Goal: Obtain resource: Obtain resource

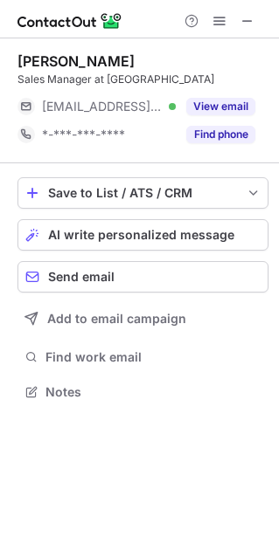
scroll to position [9, 9]
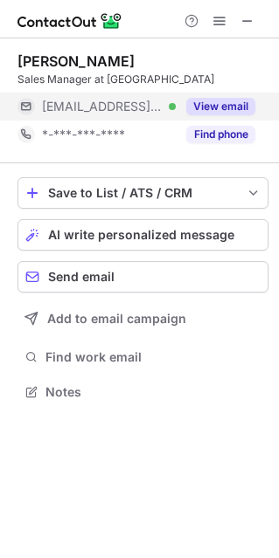
click at [225, 110] on button "View email" at bounding box center [220, 106] width 69 height 17
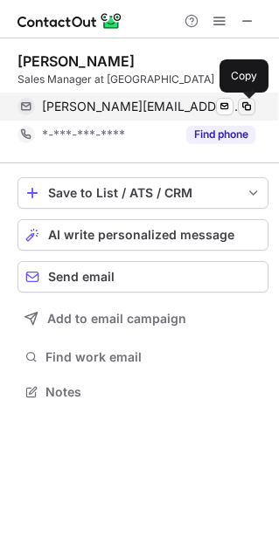
click at [251, 102] on span at bounding box center [246, 107] width 14 height 14
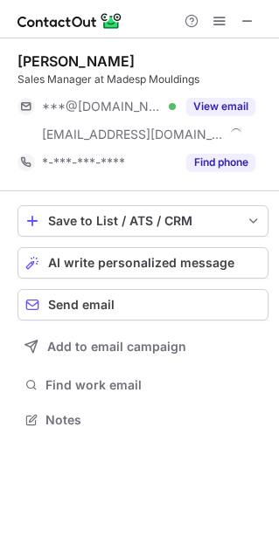
scroll to position [407, 279]
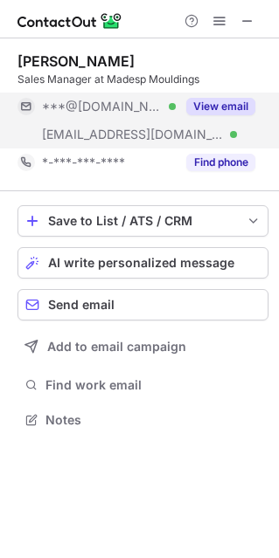
click at [226, 101] on button "View email" at bounding box center [220, 106] width 69 height 17
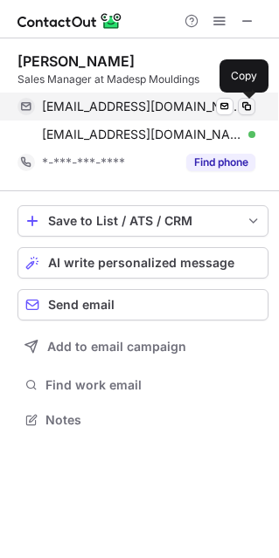
click at [247, 107] on span at bounding box center [246, 107] width 14 height 14
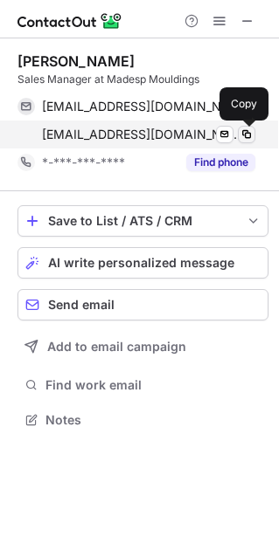
click at [247, 136] on span at bounding box center [246, 135] width 14 height 14
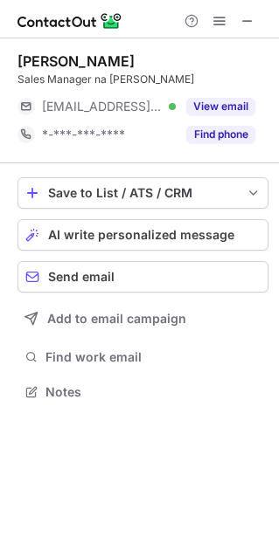
scroll to position [9, 9]
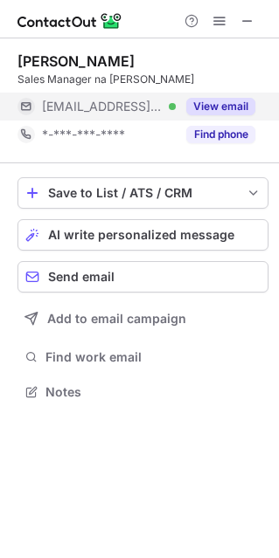
click at [224, 108] on button "View email" at bounding box center [220, 106] width 69 height 17
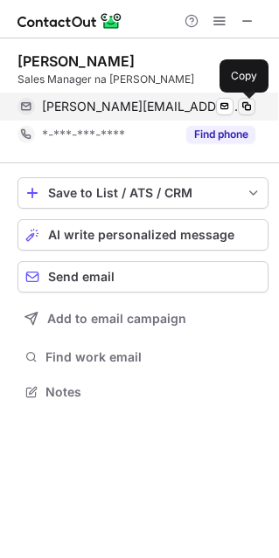
click at [244, 104] on span at bounding box center [246, 107] width 14 height 14
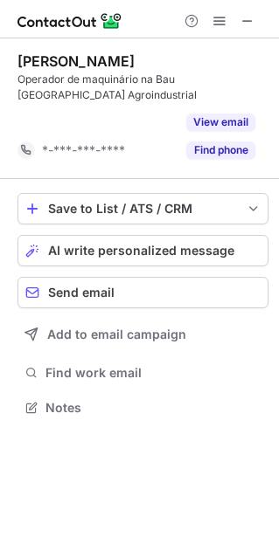
scroll to position [367, 279]
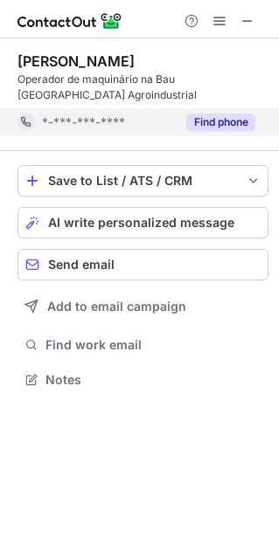
click at [218, 122] on button "Find phone" at bounding box center [220, 122] width 69 height 17
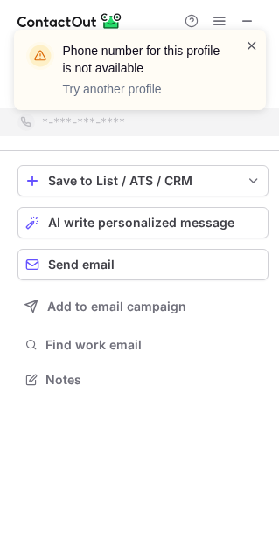
click at [249, 47] on span at bounding box center [252, 45] width 14 height 17
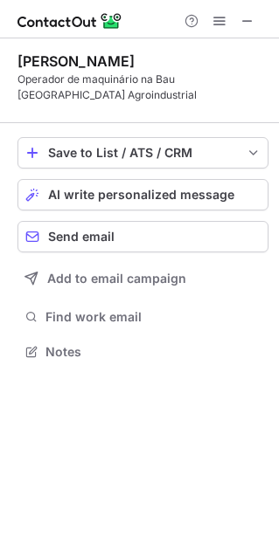
scroll to position [339, 279]
click at [247, 18] on div "Phone number for this profile is not available Try another profile" at bounding box center [140, 29] width 280 height 35
click at [247, 23] on span at bounding box center [247, 21] width 14 height 14
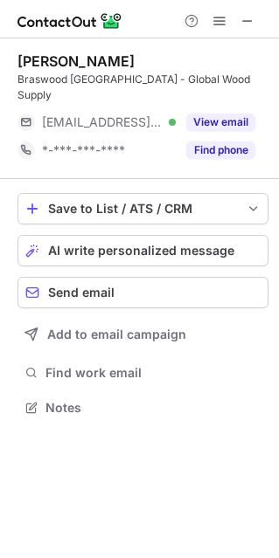
scroll to position [9, 9]
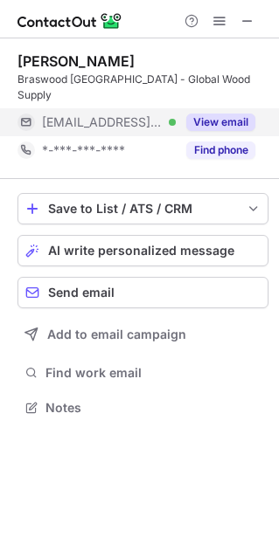
click at [213, 114] on button "View email" at bounding box center [220, 122] width 69 height 17
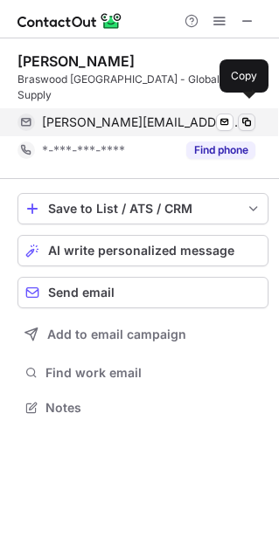
click at [246, 115] on span at bounding box center [246, 122] width 14 height 14
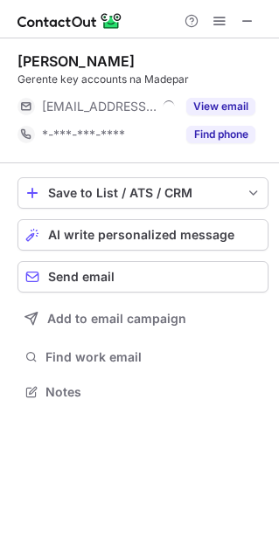
scroll to position [9, 9]
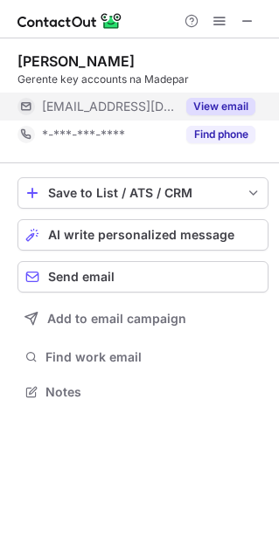
click at [231, 107] on button "View email" at bounding box center [220, 106] width 69 height 17
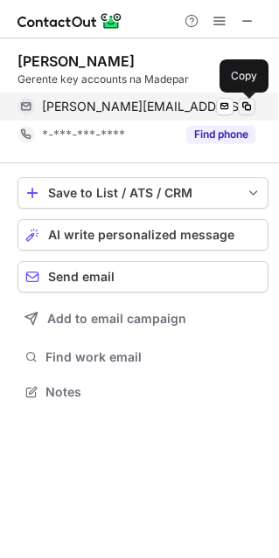
click at [247, 108] on span at bounding box center [246, 107] width 14 height 14
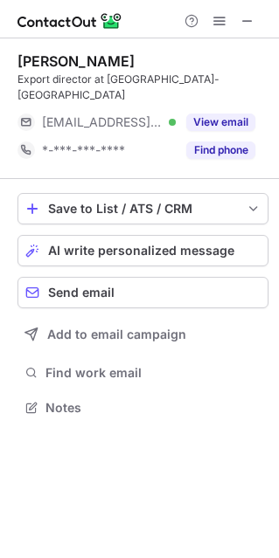
scroll to position [9, 9]
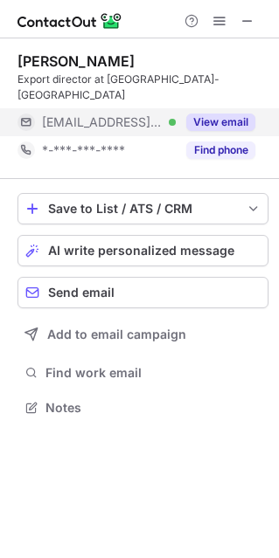
click at [215, 114] on button "View email" at bounding box center [220, 122] width 69 height 17
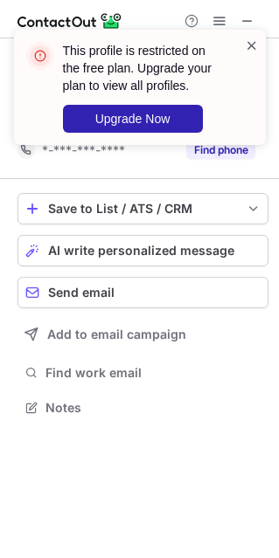
click at [252, 44] on span at bounding box center [252, 45] width 14 height 17
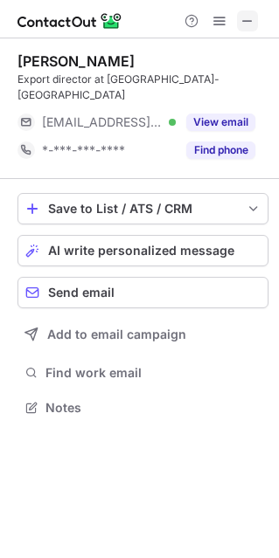
click at [248, 16] on span at bounding box center [247, 21] width 14 height 14
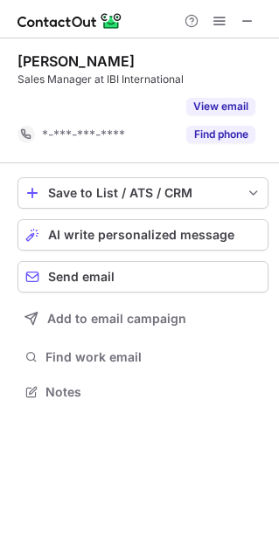
scroll to position [351, 279]
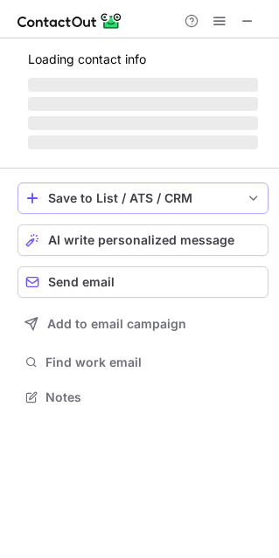
scroll to position [9, 9]
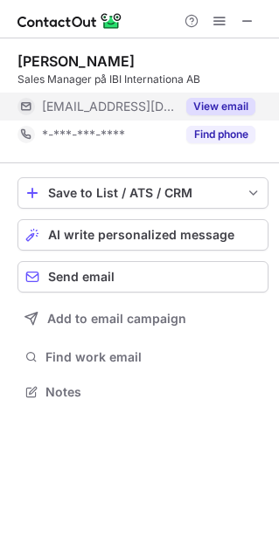
click at [235, 103] on button "View email" at bounding box center [220, 106] width 69 height 17
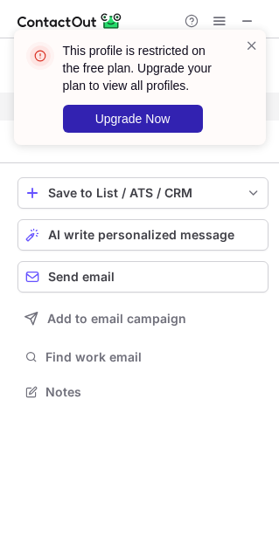
click at [258, 46] on div "This profile is restricted on the free plan. Upgrade your plan to view all prof…" at bounding box center [140, 87] width 252 height 115
click at [250, 38] on span at bounding box center [252, 45] width 14 height 17
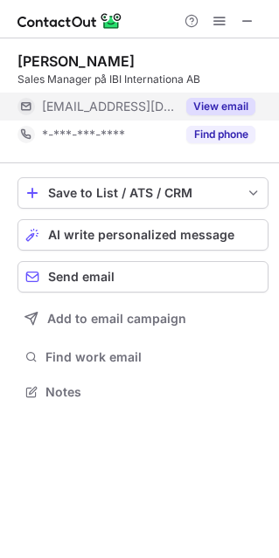
click at [245, 20] on div "This profile is restricted on the free plan. Upgrade your plan to view all prof…" at bounding box center [140, 29] width 280 height 35
click at [245, 19] on span at bounding box center [247, 21] width 14 height 14
